Goal: Task Accomplishment & Management: Use online tool/utility

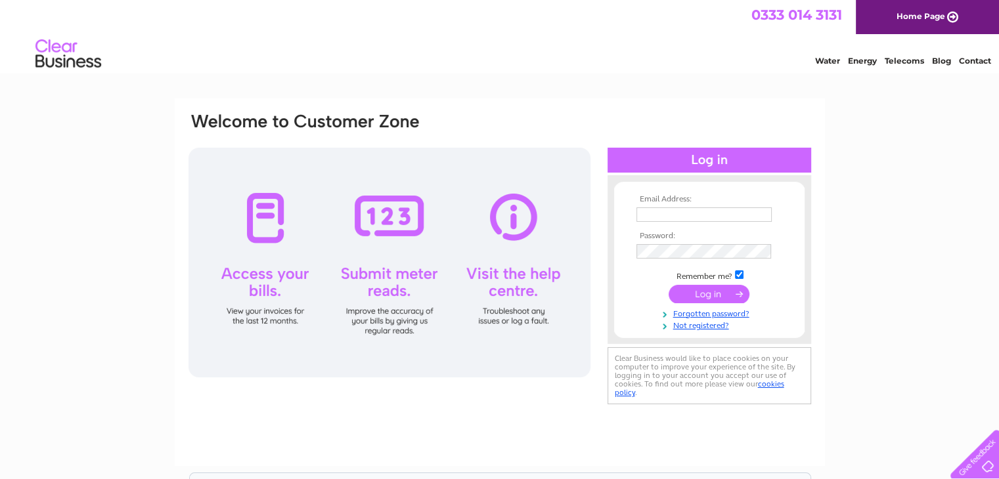
type input "orrewing@outlook.com"
click at [710, 294] on input "submit" at bounding box center [708, 294] width 81 height 18
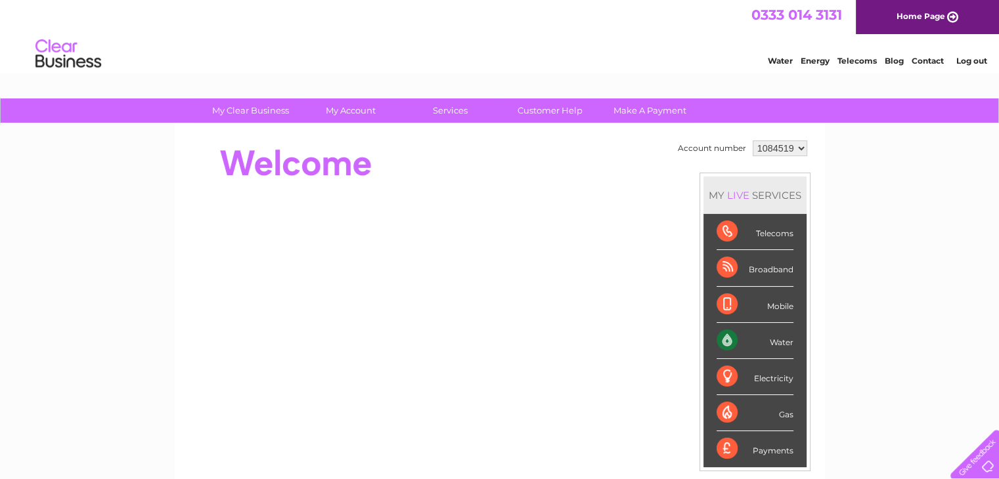
click at [762, 378] on div "Electricity" at bounding box center [754, 377] width 77 height 36
click at [720, 375] on div "Electricity" at bounding box center [754, 377] width 77 height 36
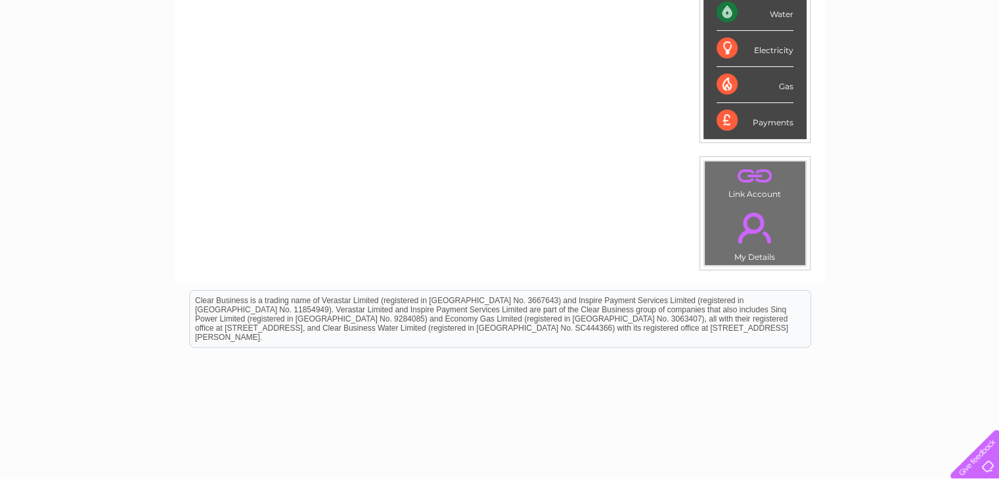
scroll to position [66, 0]
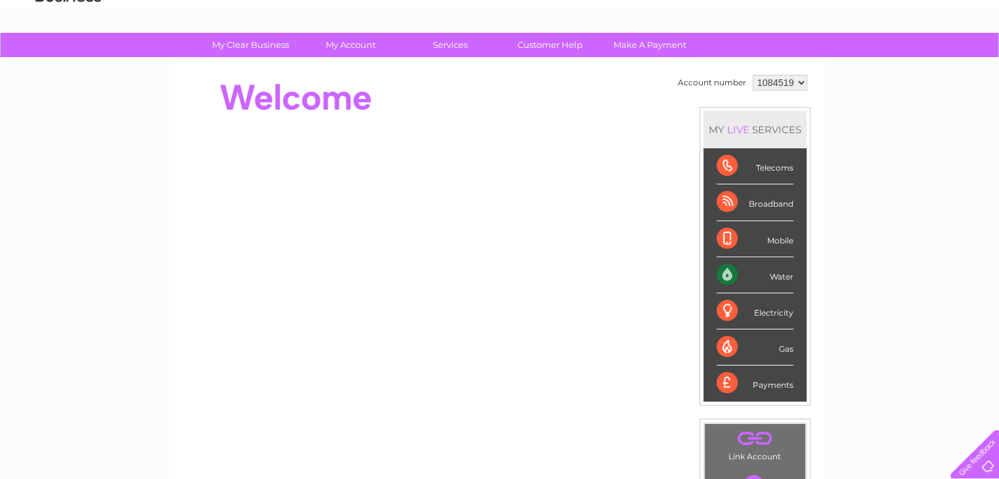
click at [765, 79] on select "1084519 1095497 1111894" at bounding box center [779, 83] width 54 height 16
select select "1095497"
click at [752, 75] on select "1084519 1095497 1111894" at bounding box center [779, 83] width 54 height 16
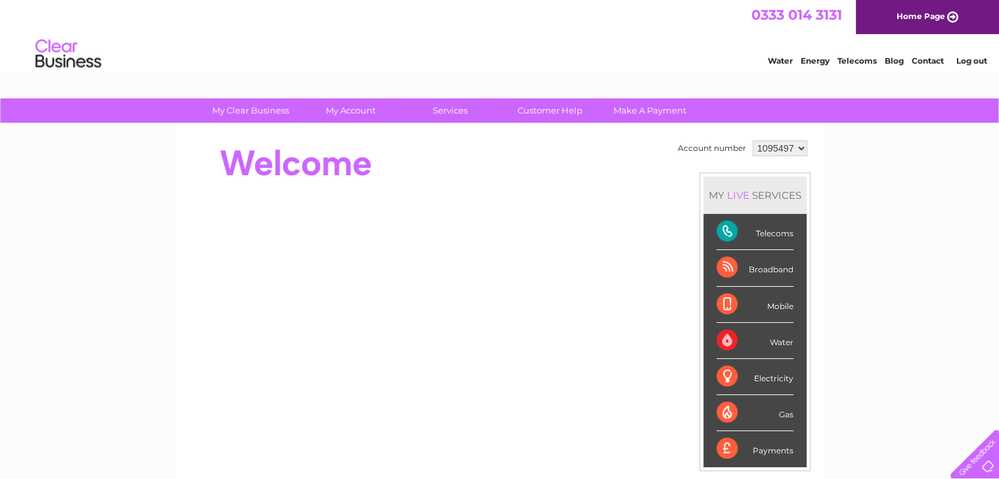
click at [776, 148] on select "1084519 1095497 1111894" at bounding box center [779, 149] width 54 height 16
select select "1111894"
click at [752, 141] on select "1084519 1095497 1111894" at bounding box center [779, 149] width 54 height 16
click at [735, 378] on div "Electricity" at bounding box center [754, 377] width 77 height 36
click at [811, 56] on link "Energy" at bounding box center [814, 61] width 29 height 10
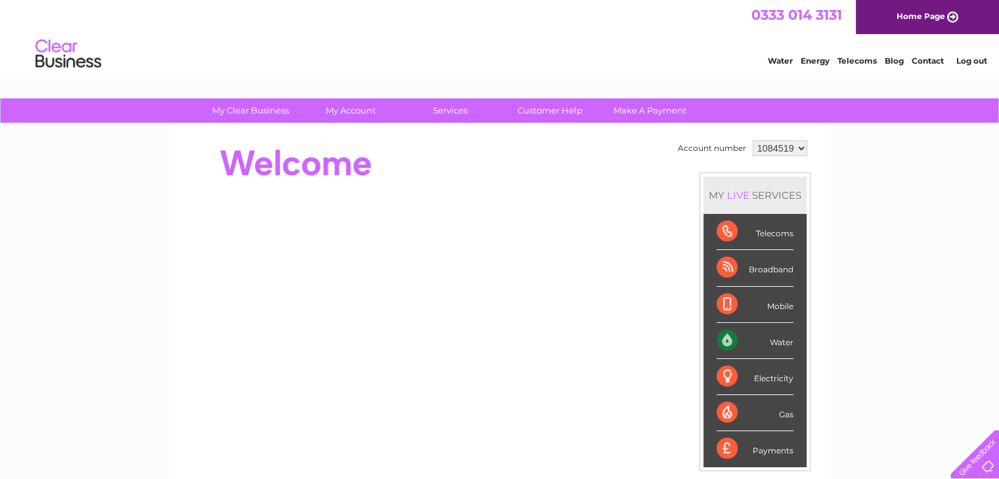
click at [767, 147] on select "1084519 1095497 1111894" at bounding box center [779, 149] width 54 height 16
select select "1111894"
click at [752, 141] on select "1084519 1095497 1111894" at bounding box center [779, 149] width 54 height 16
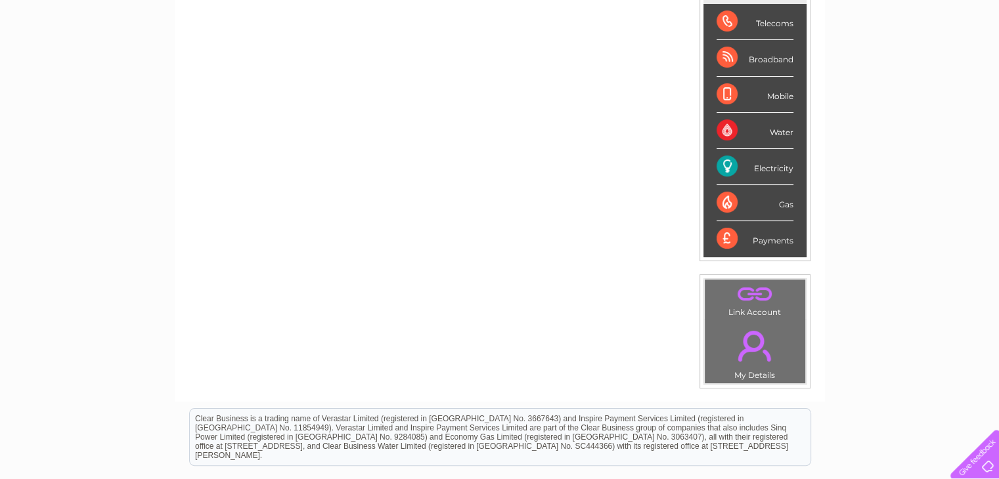
scroll to position [197, 0]
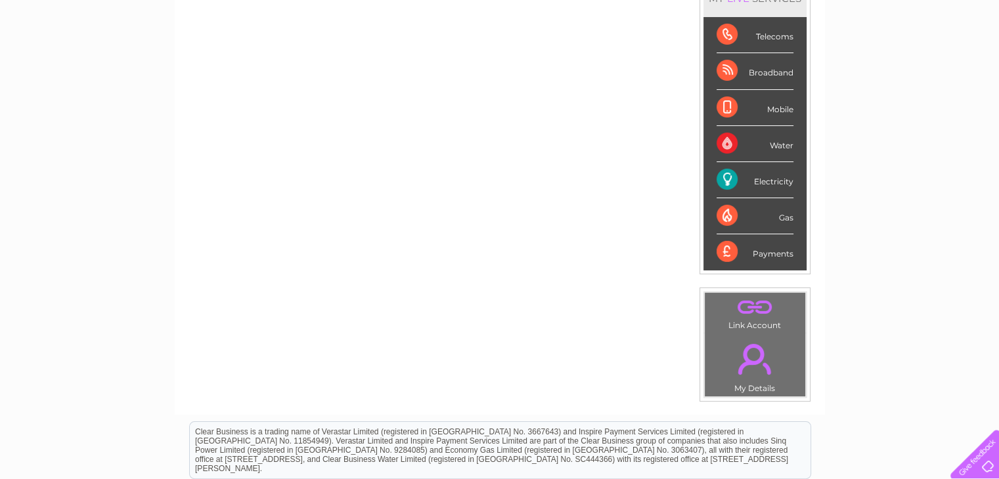
click at [735, 169] on div "Electricity" at bounding box center [754, 180] width 77 height 36
click at [770, 180] on div "Electricity" at bounding box center [754, 180] width 77 height 36
click at [785, 341] on link "." at bounding box center [755, 359] width 94 height 46
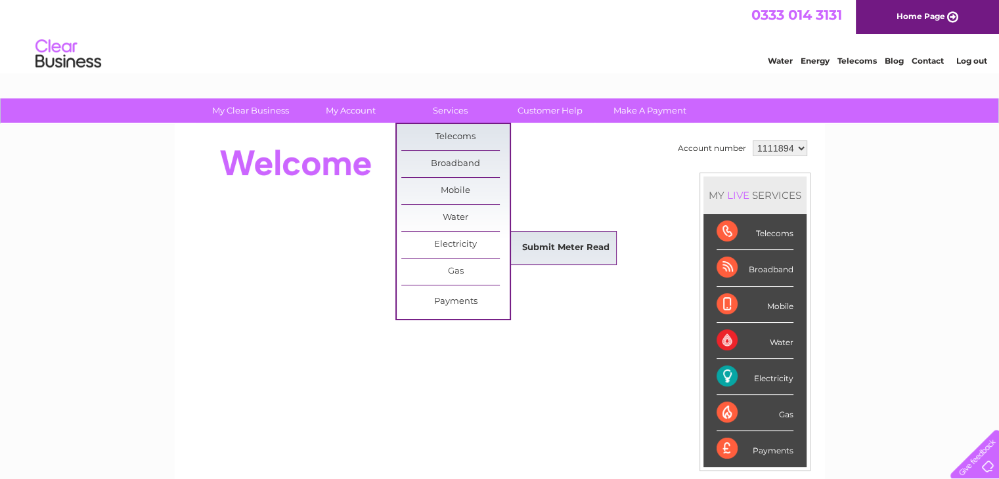
click at [596, 244] on link "Submit Meter Read" at bounding box center [565, 248] width 108 height 26
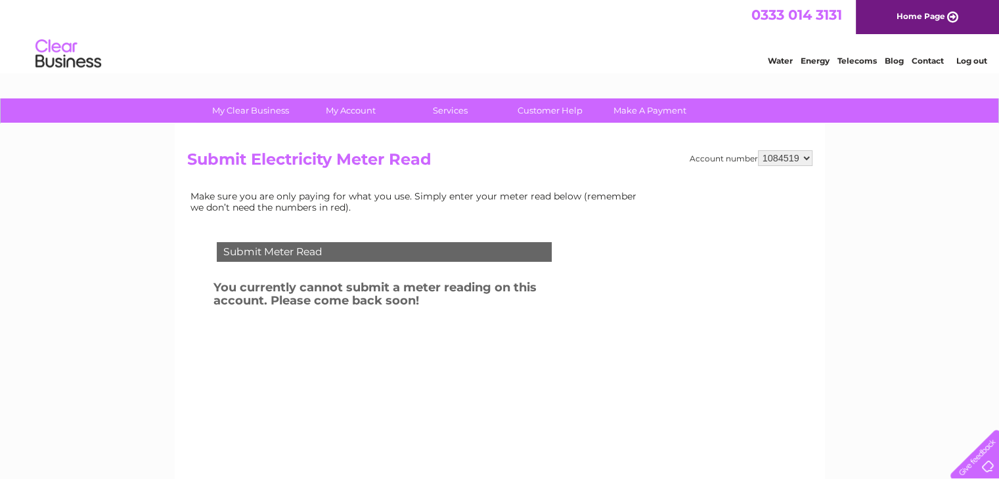
click at [270, 250] on div "Submit Meter Read" at bounding box center [384, 252] width 335 height 20
click at [768, 158] on select "1084519 1095497 1111894" at bounding box center [785, 158] width 54 height 16
select select "1111894"
click at [758, 150] on select "1084519 1095497 1111894" at bounding box center [785, 158] width 54 height 16
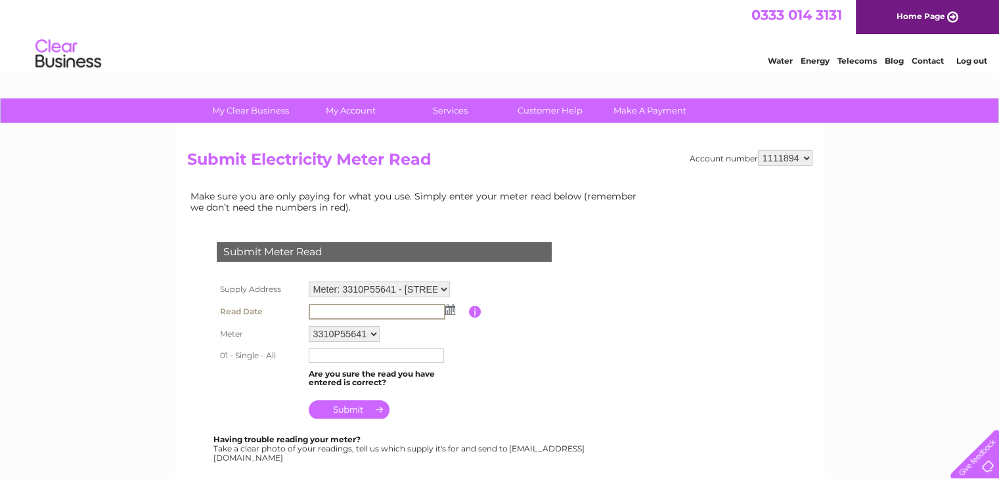
click at [329, 309] on input "text" at bounding box center [377, 312] width 137 height 16
click at [450, 309] on img at bounding box center [450, 310] width 10 height 11
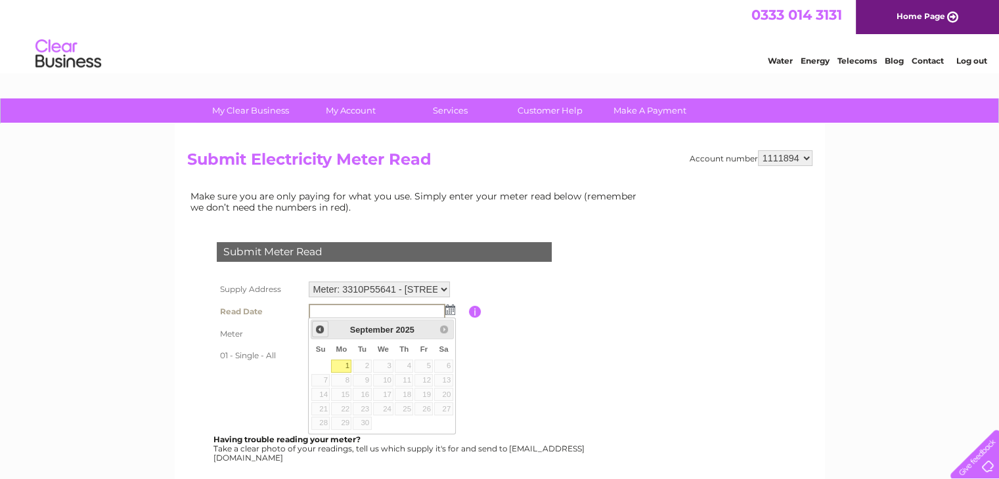
click at [318, 324] on span "Prev" at bounding box center [320, 329] width 11 height 11
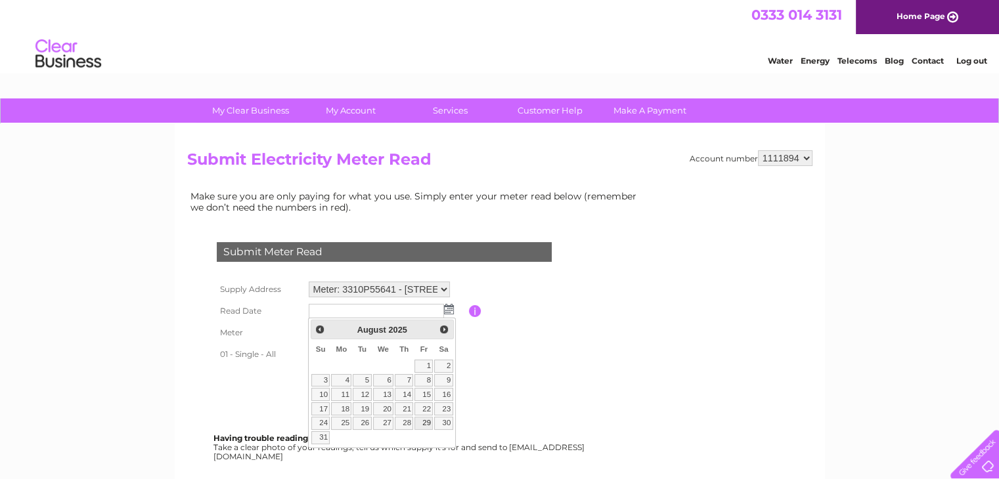
click at [428, 420] on link "29" at bounding box center [423, 423] width 18 height 13
type input "2025/08/29"
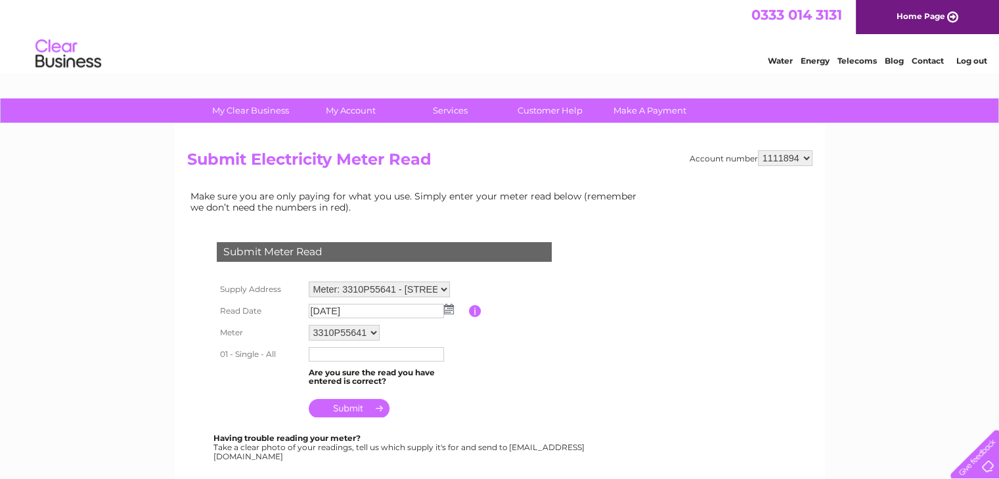
click at [323, 355] on input "text" at bounding box center [376, 354] width 135 height 14
type input "95219"
click at [348, 411] on input "submit" at bounding box center [349, 408] width 81 height 18
